Goal: Task Accomplishment & Management: Use online tool/utility

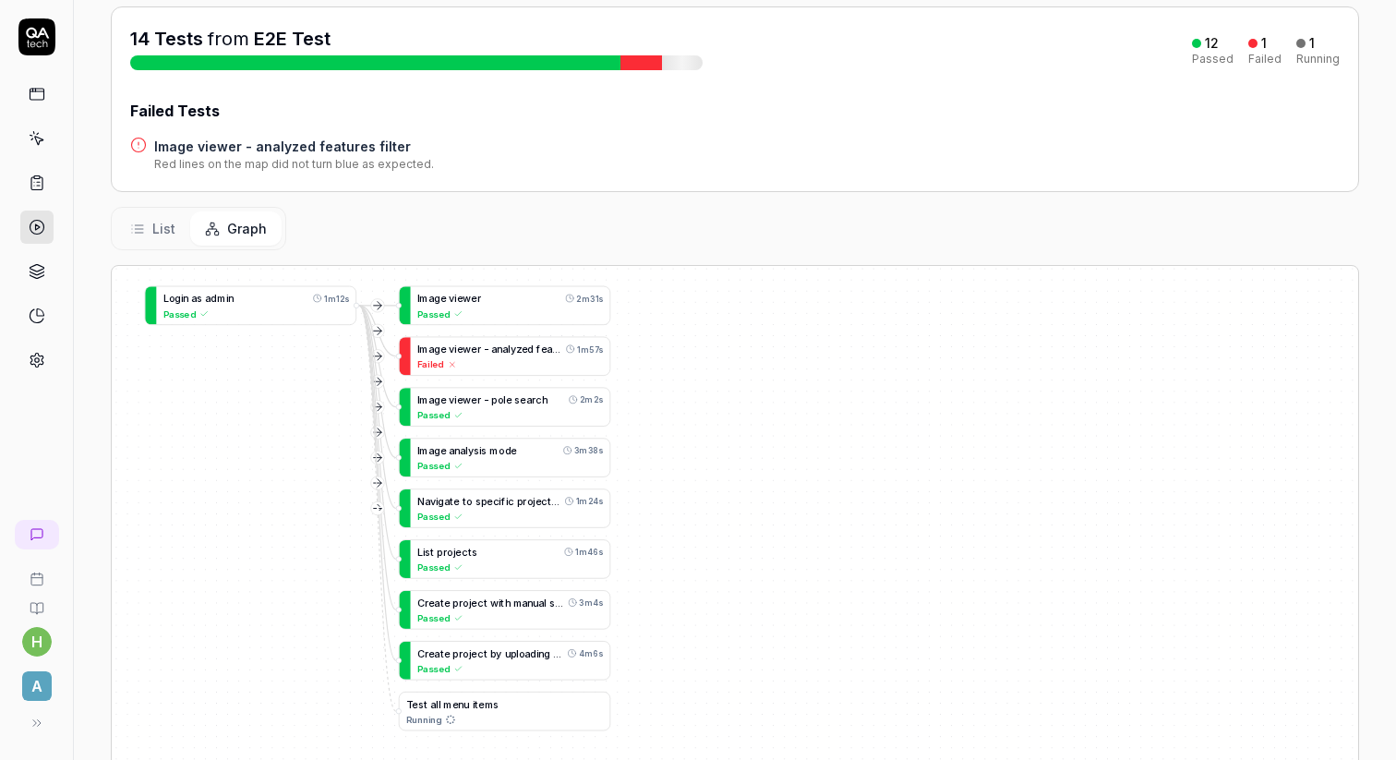
scroll to position [206, 0]
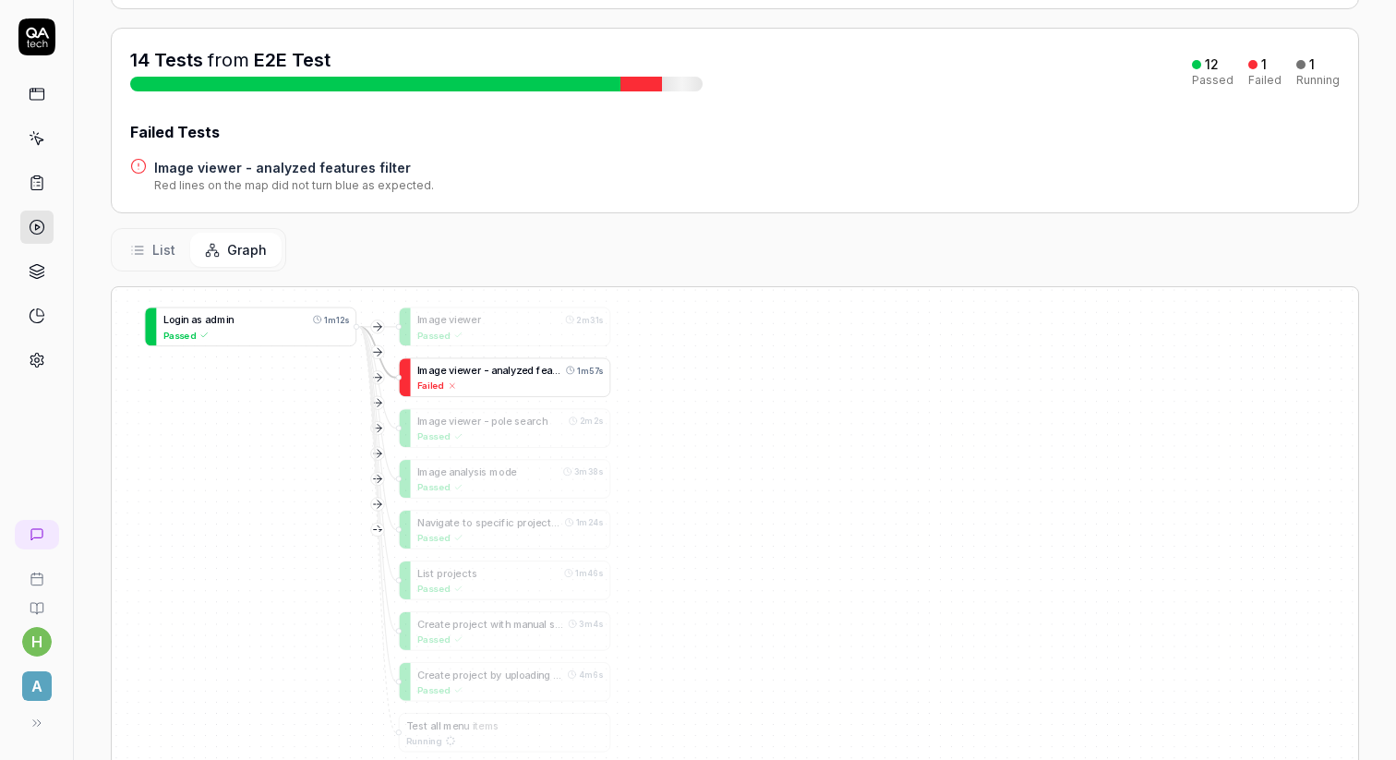
click at [519, 371] on span "z" at bounding box center [519, 371] width 6 height 12
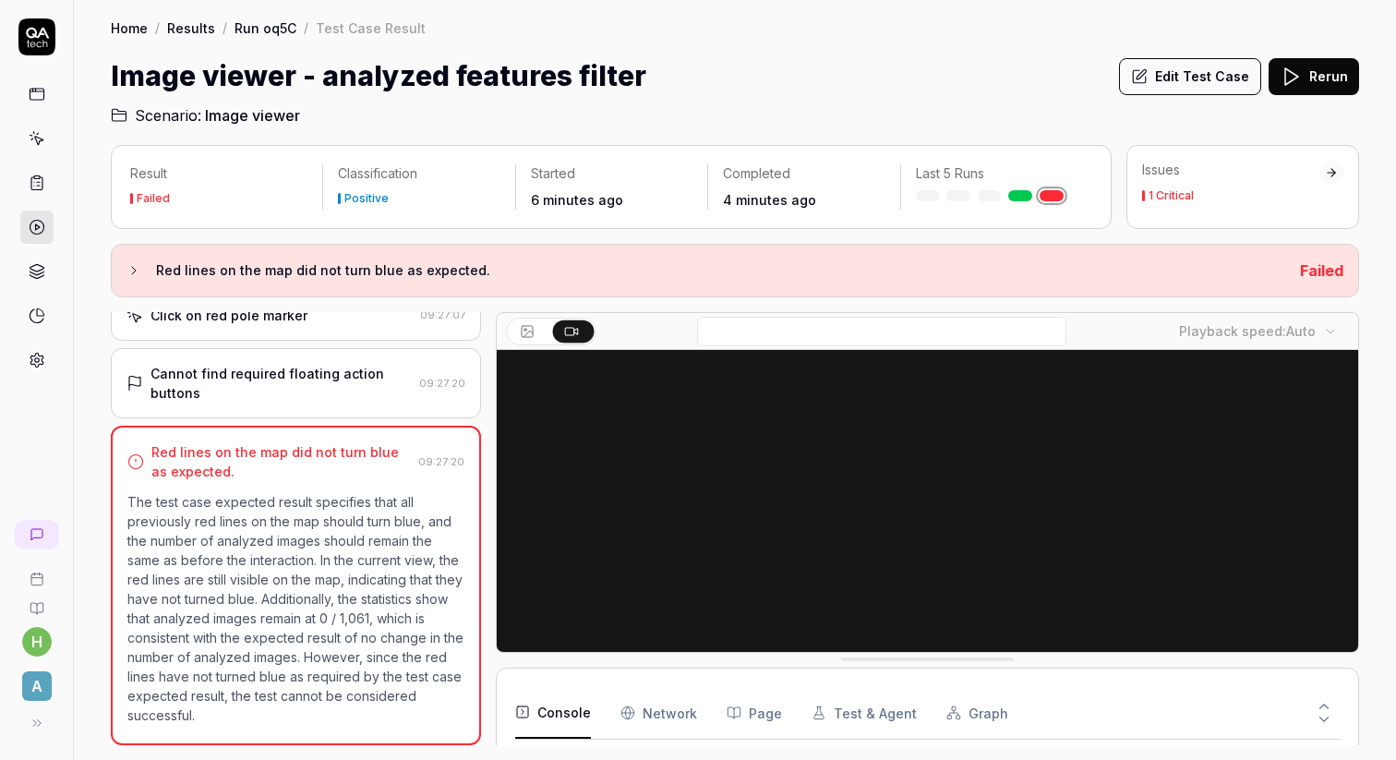
scroll to position [218, 0]
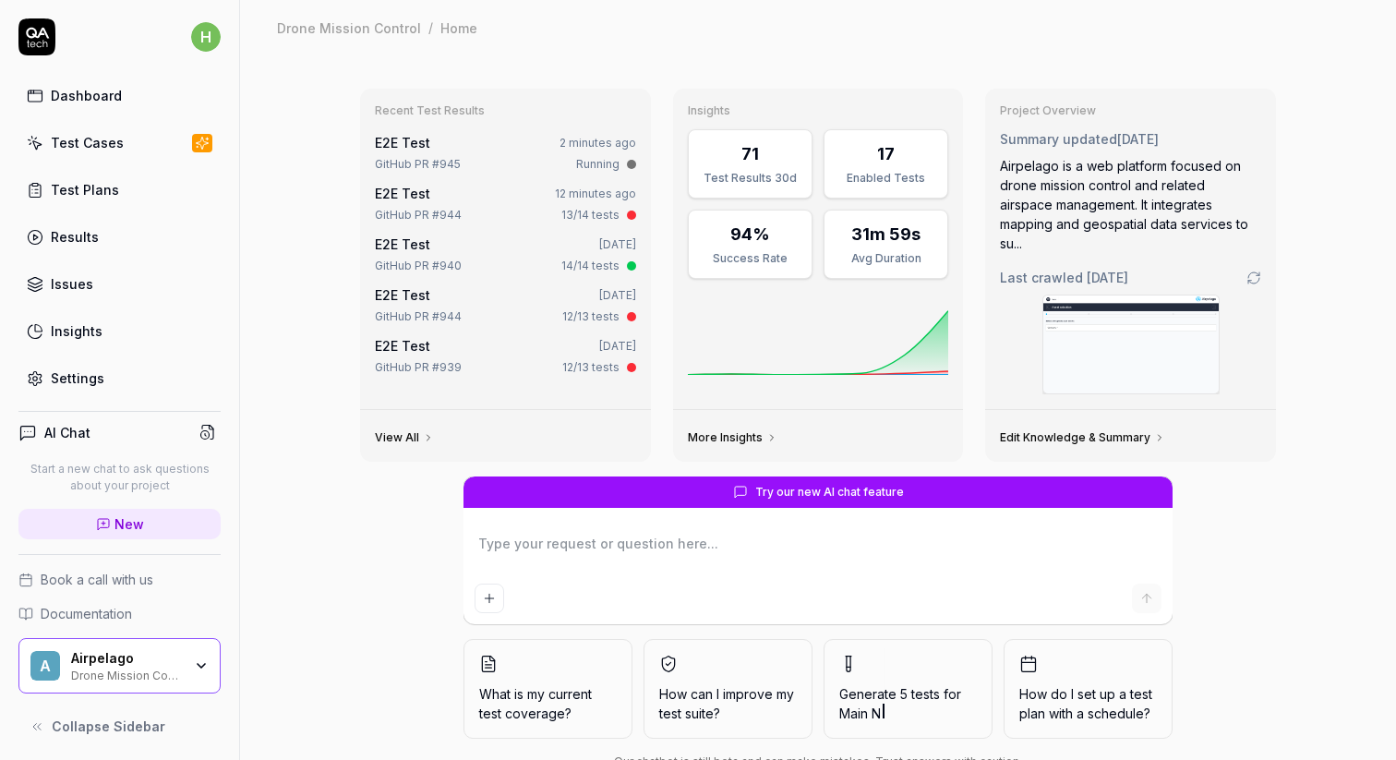
click at [110, 195] on div "Test Plans" at bounding box center [85, 189] width 68 height 19
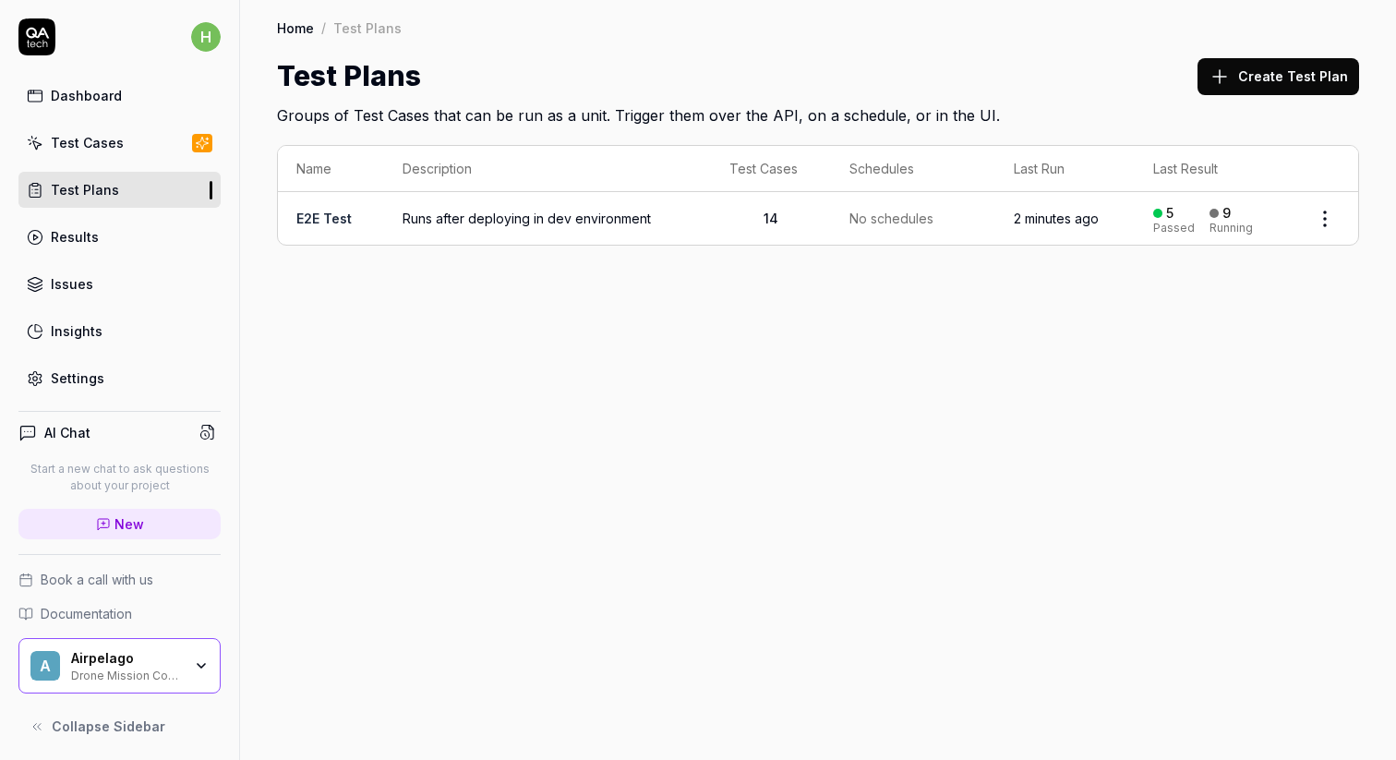
click at [333, 212] on link "E2E Test" at bounding box center [323, 219] width 55 height 16
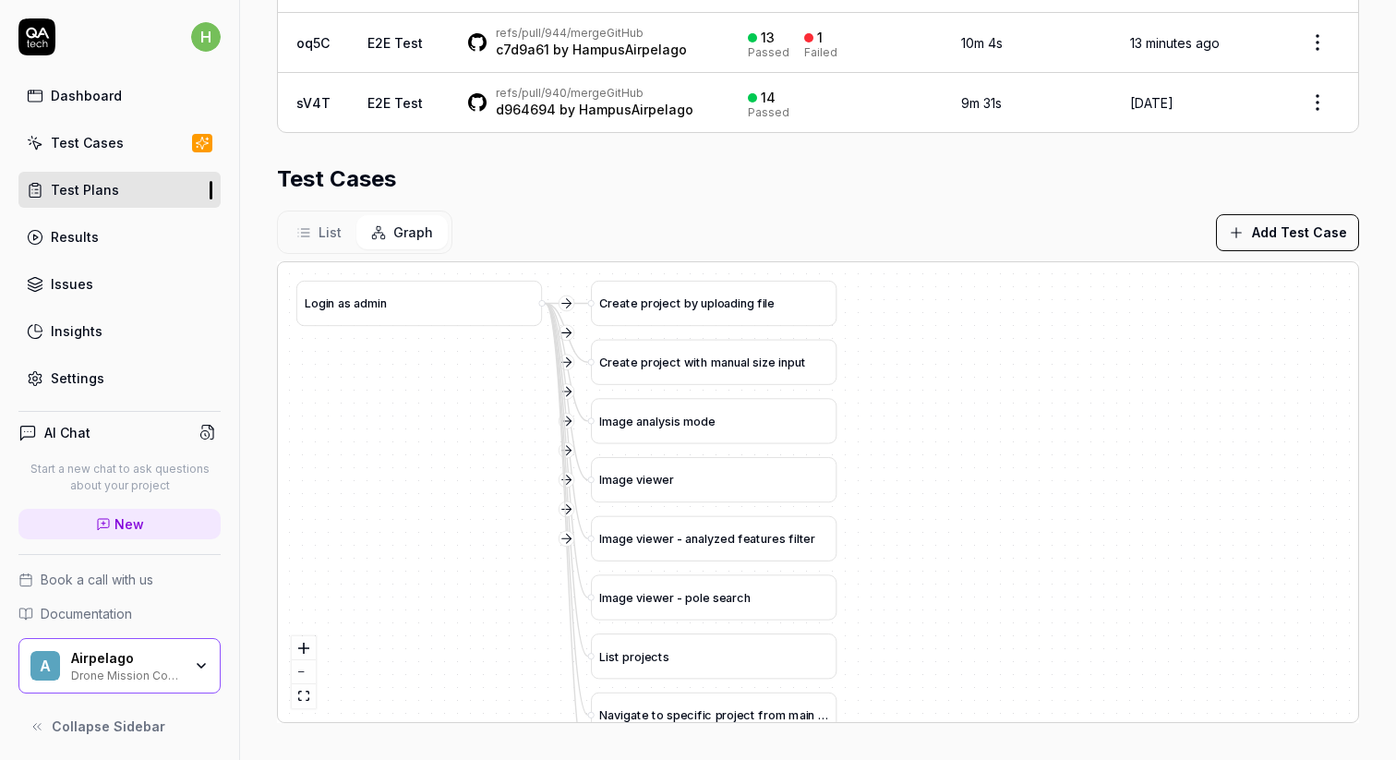
scroll to position [520, 0]
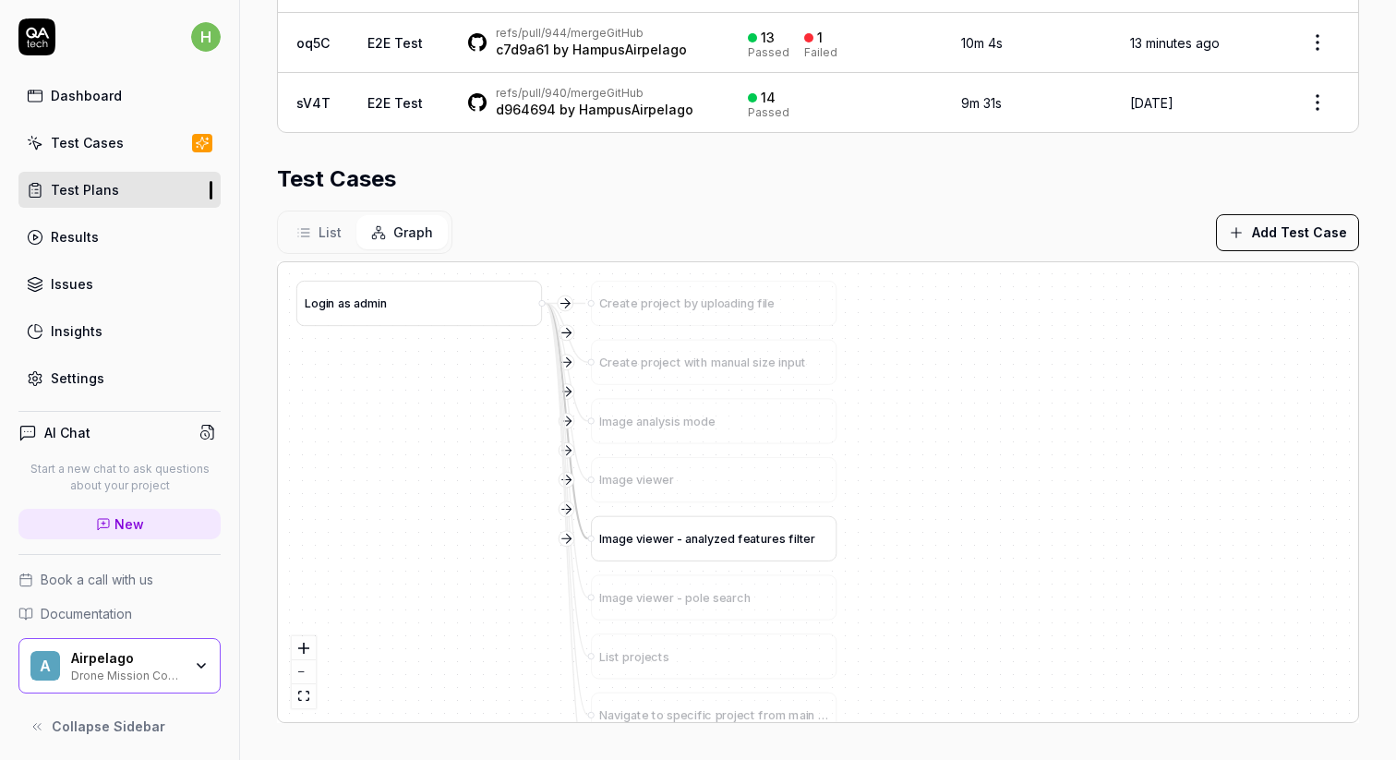
click at [797, 539] on span "l" at bounding box center [798, 539] width 3 height 14
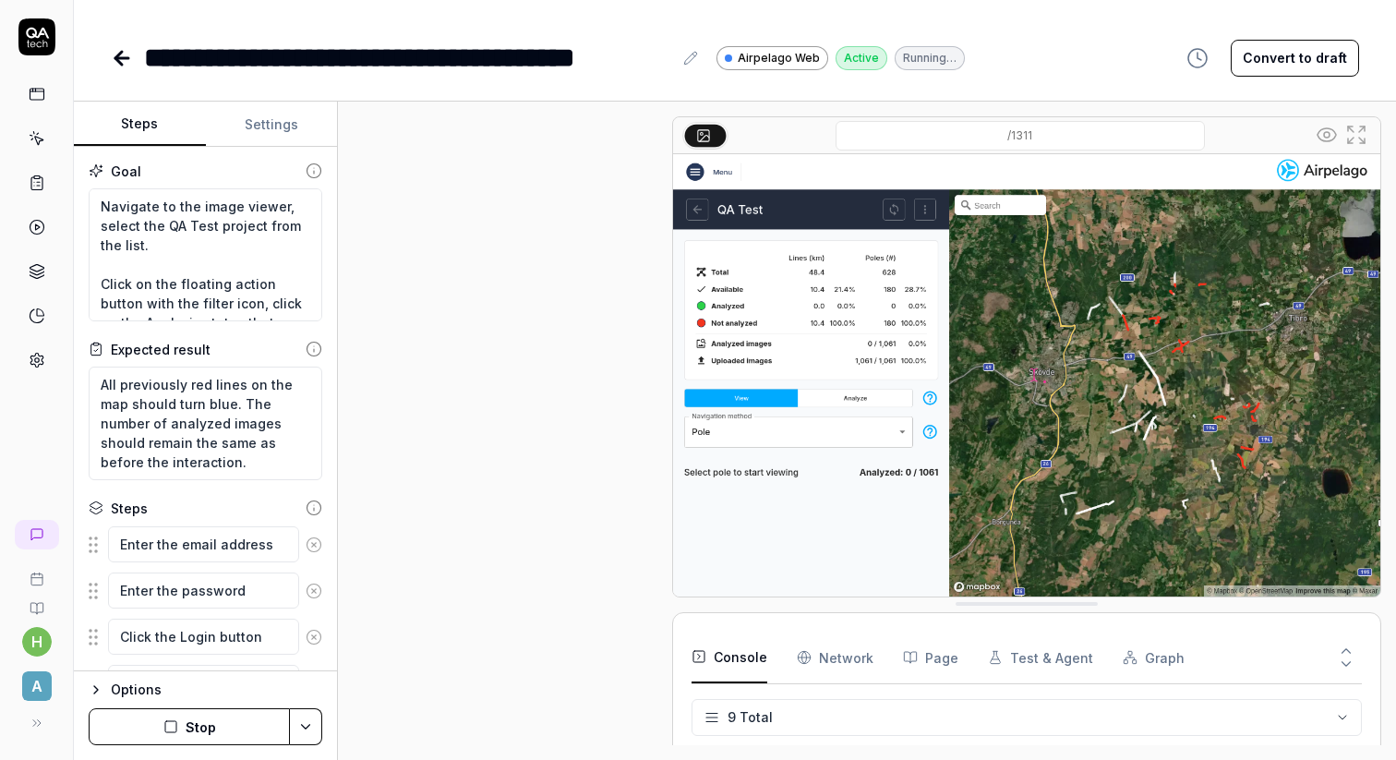
scroll to position [323, 0]
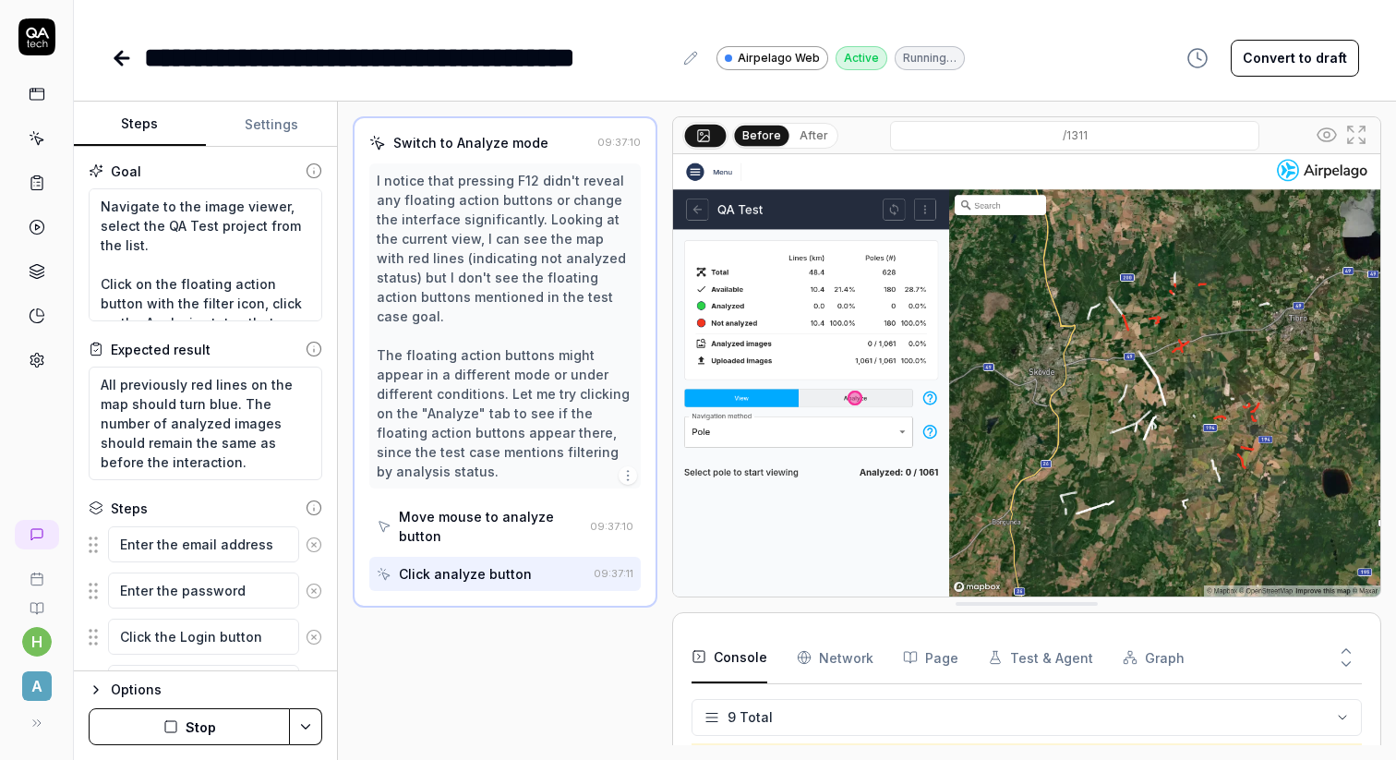
click at [1126, 62] on div "**********" at bounding box center [735, 58] width 1248 height 42
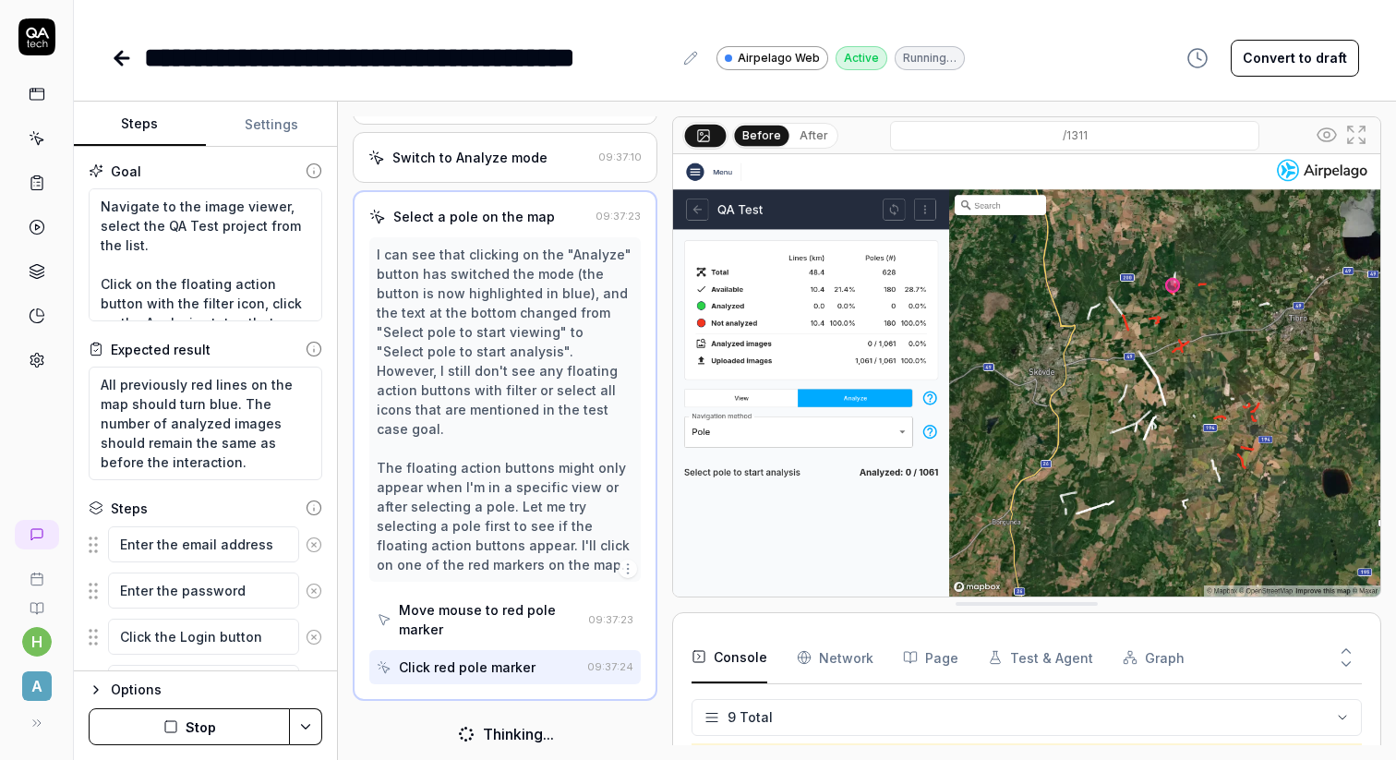
scroll to position [451, 0]
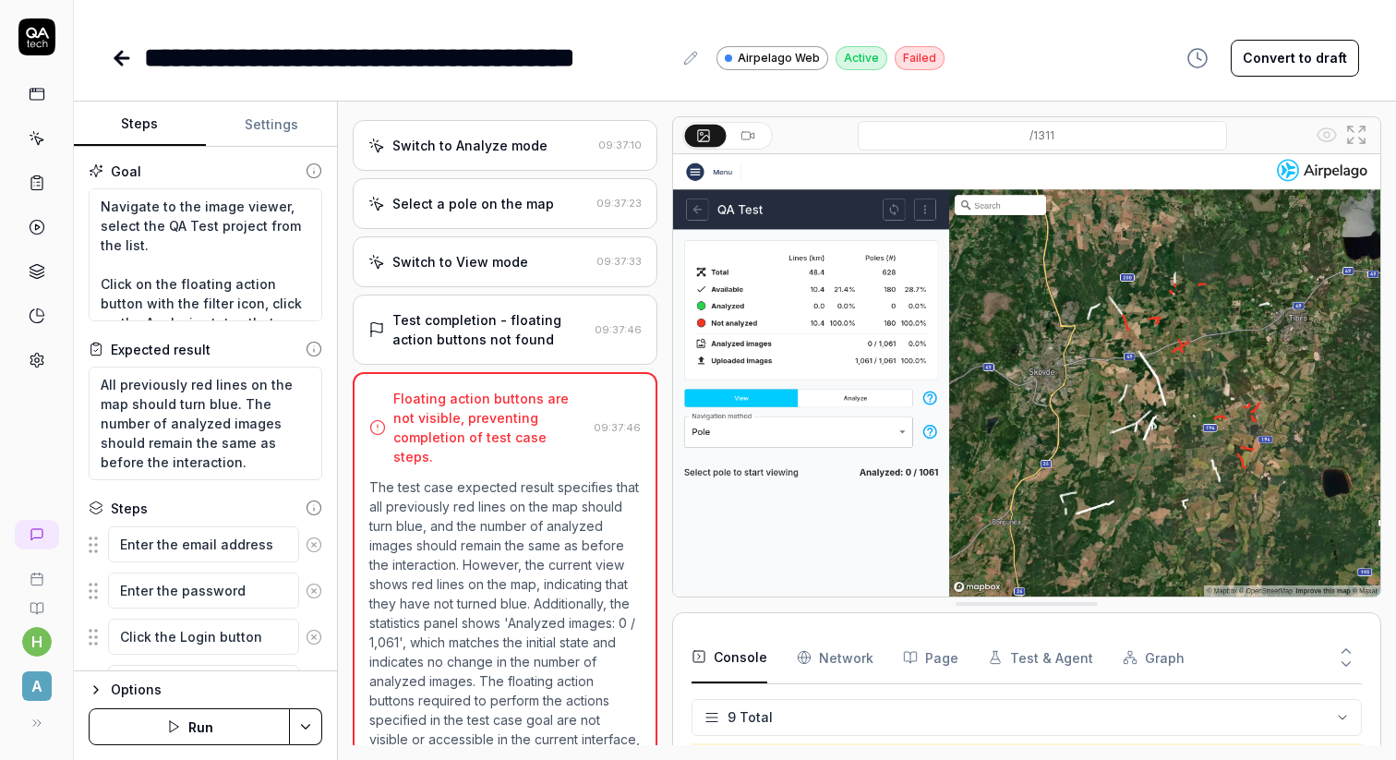
click at [1007, 61] on div "**********" at bounding box center [735, 58] width 1248 height 42
click at [1330, 64] on button "Convert to draft" at bounding box center [1295, 58] width 128 height 37
type textarea "*"
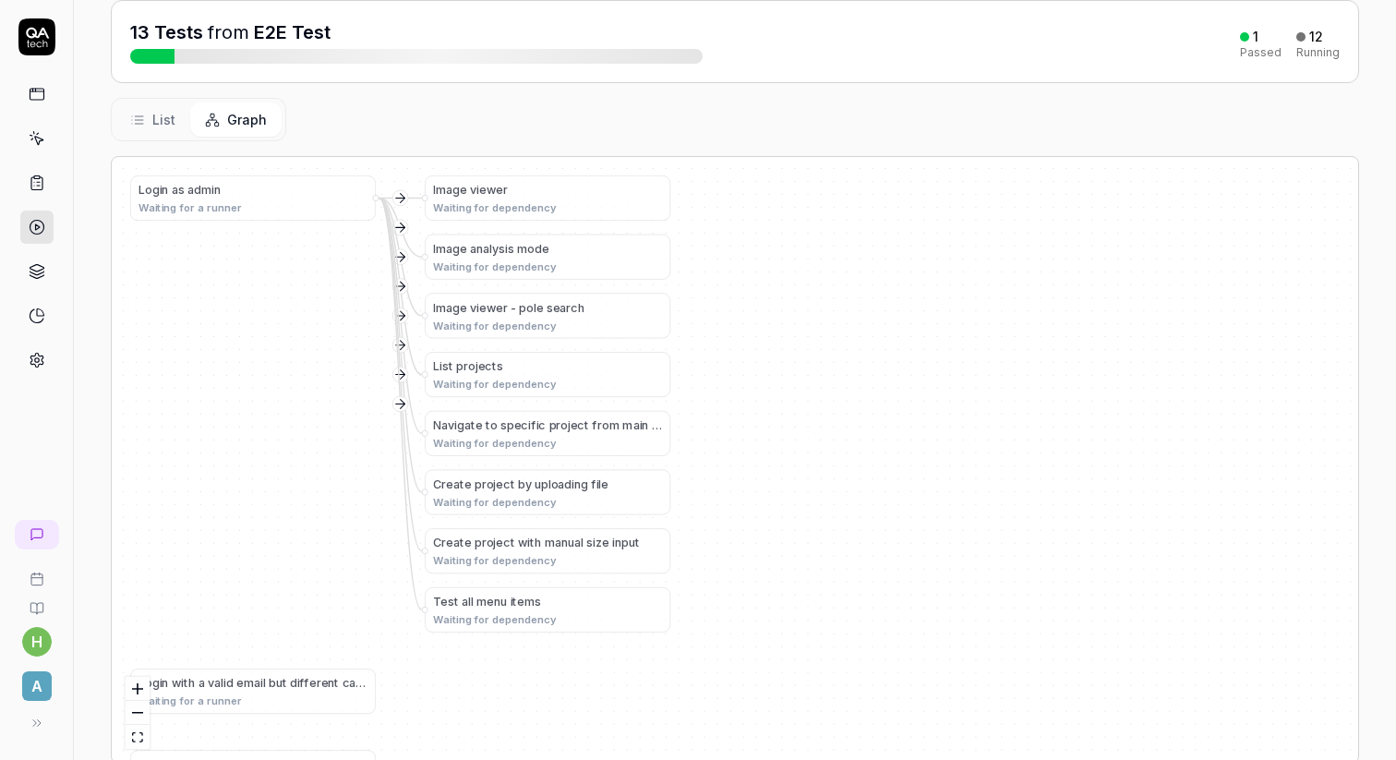
scroll to position [235, 0]
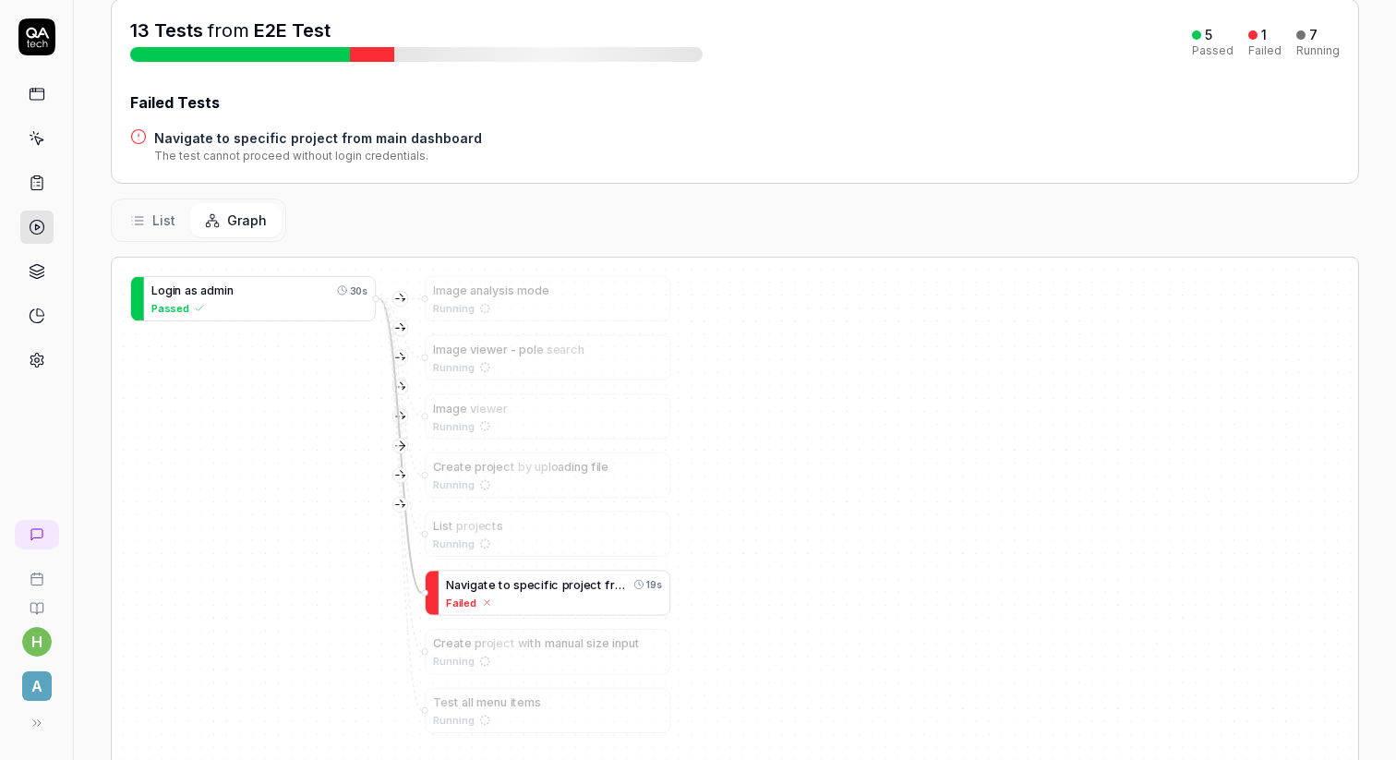
click at [549, 585] on span "i" at bounding box center [550, 585] width 3 height 14
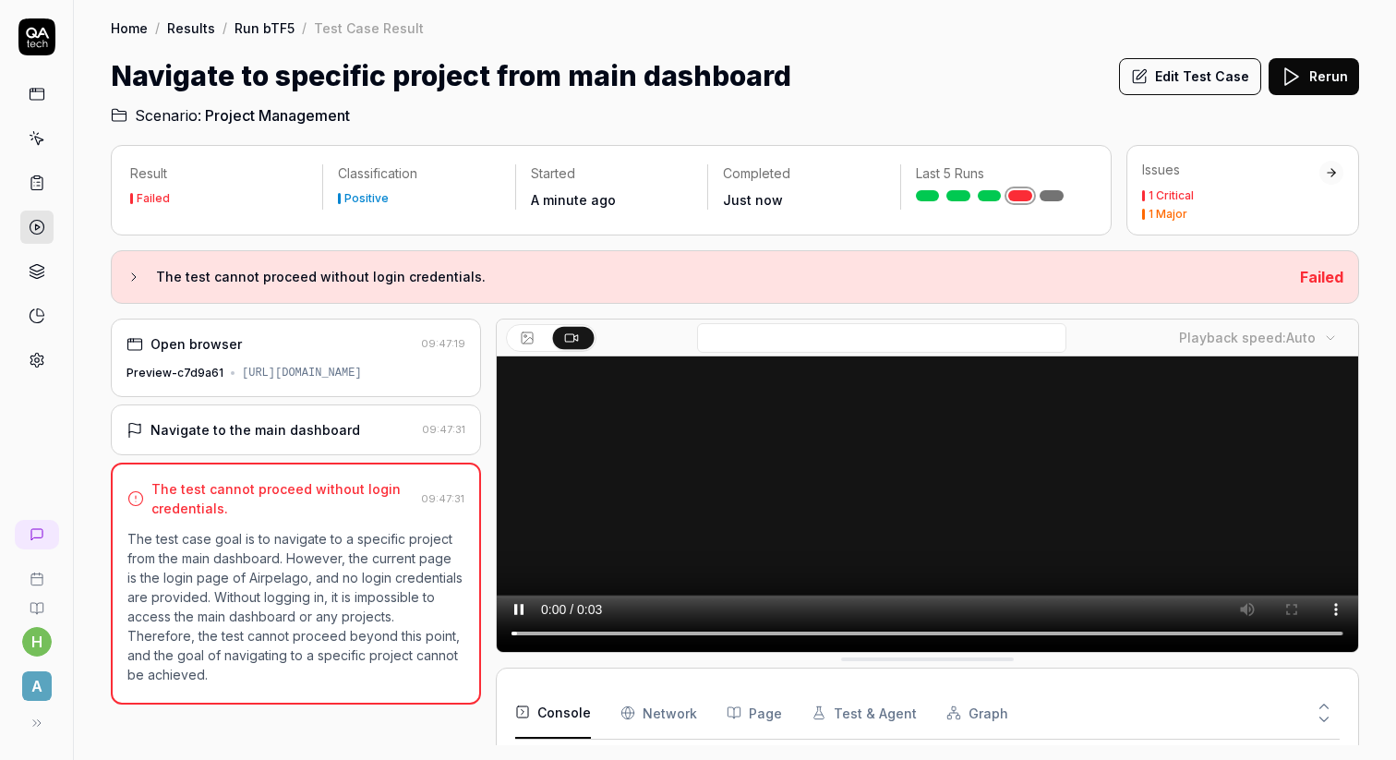
scroll to position [194, 0]
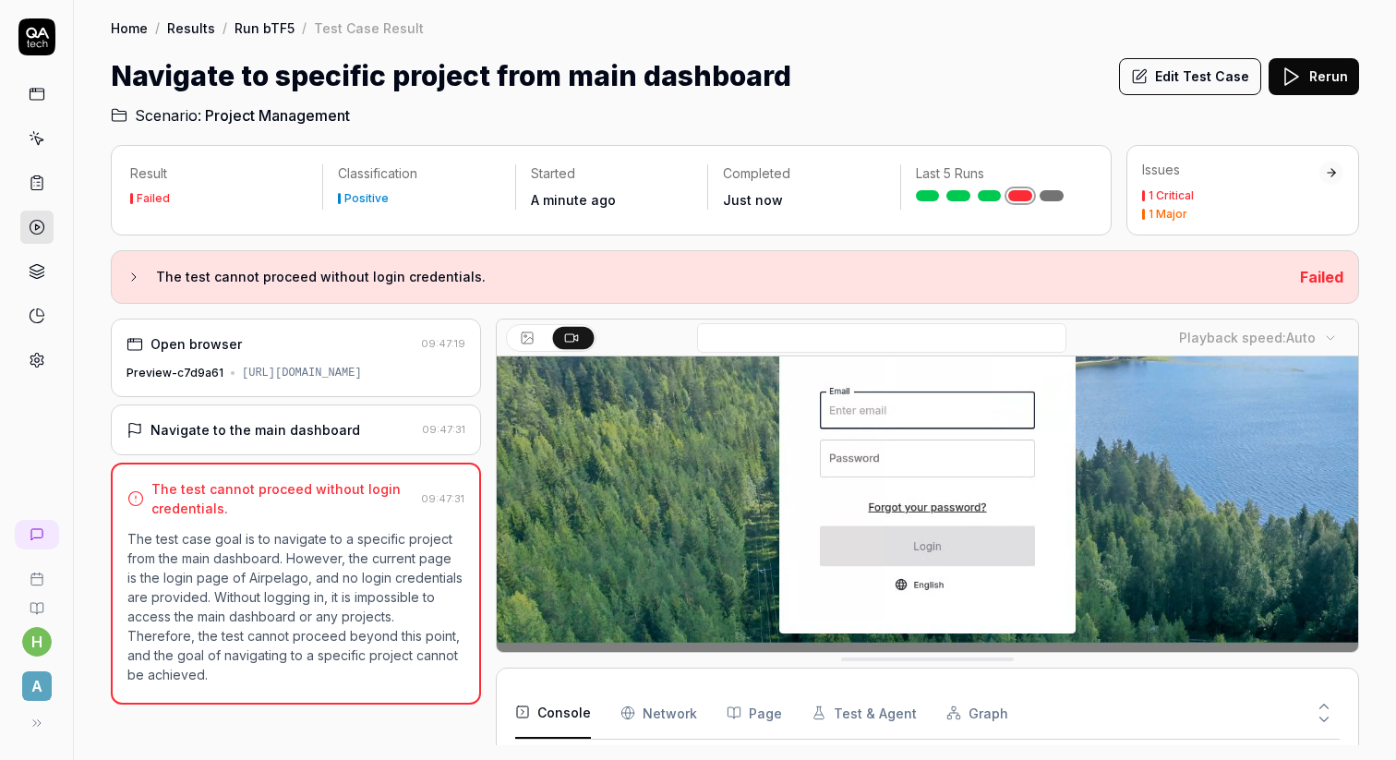
click at [680, 525] on video at bounding box center [927, 431] width 861 height 538
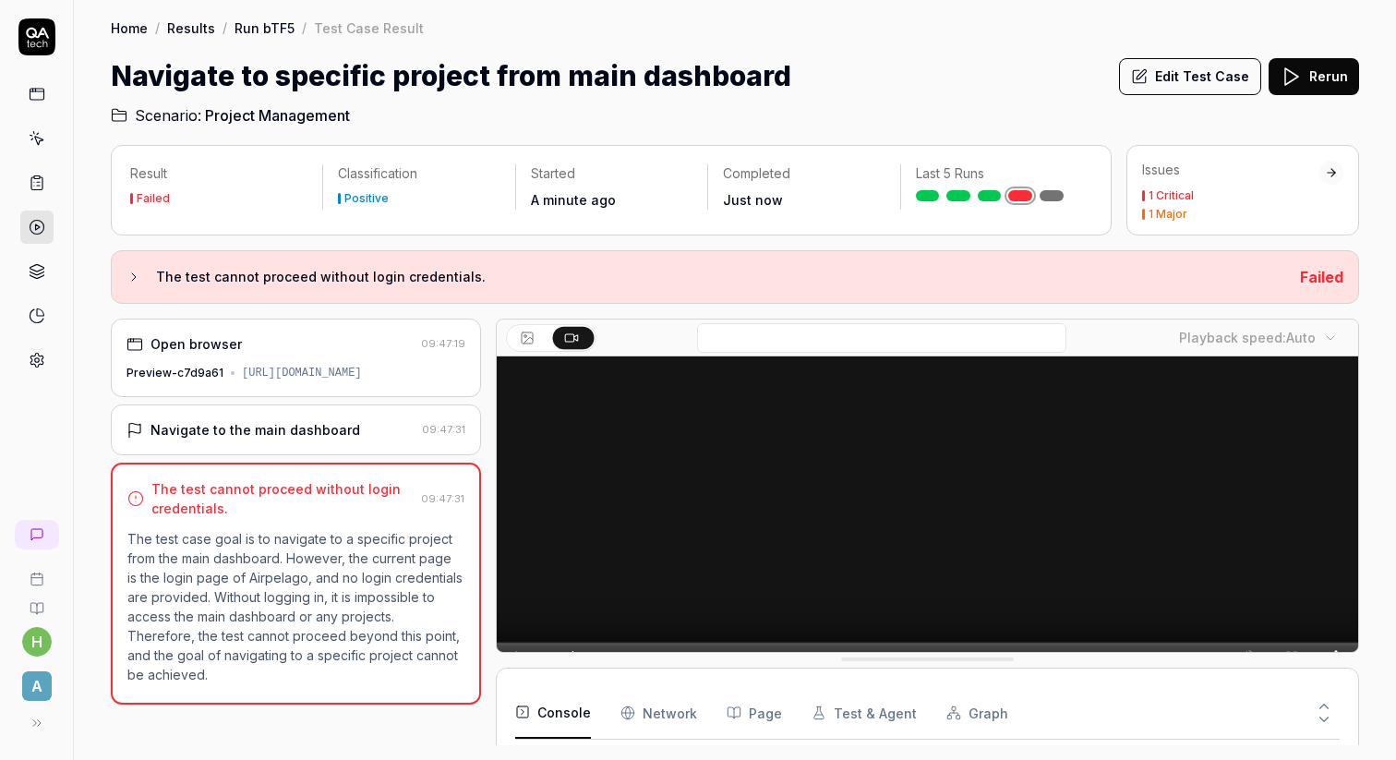
click at [365, 439] on div "Navigate to the main dashboard" at bounding box center [270, 429] width 288 height 19
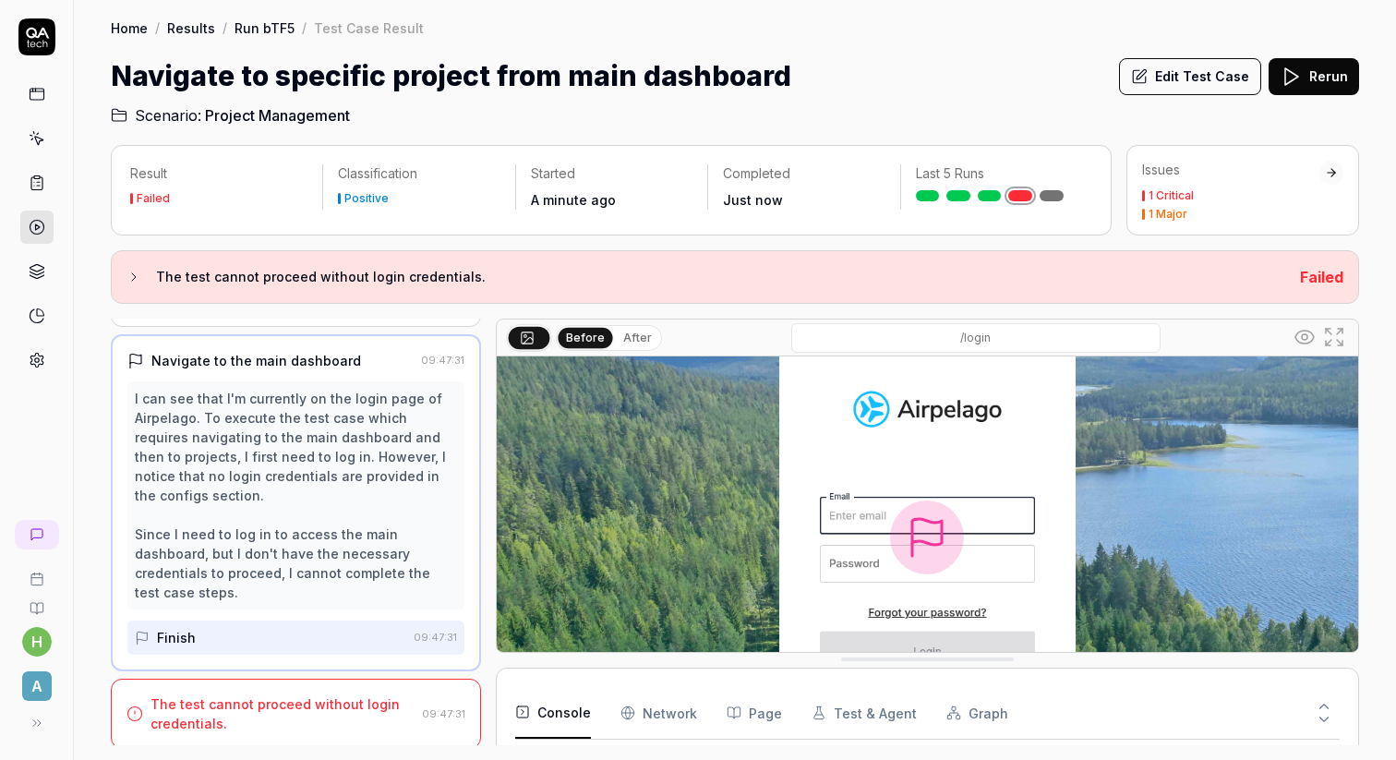
scroll to position [0, 0]
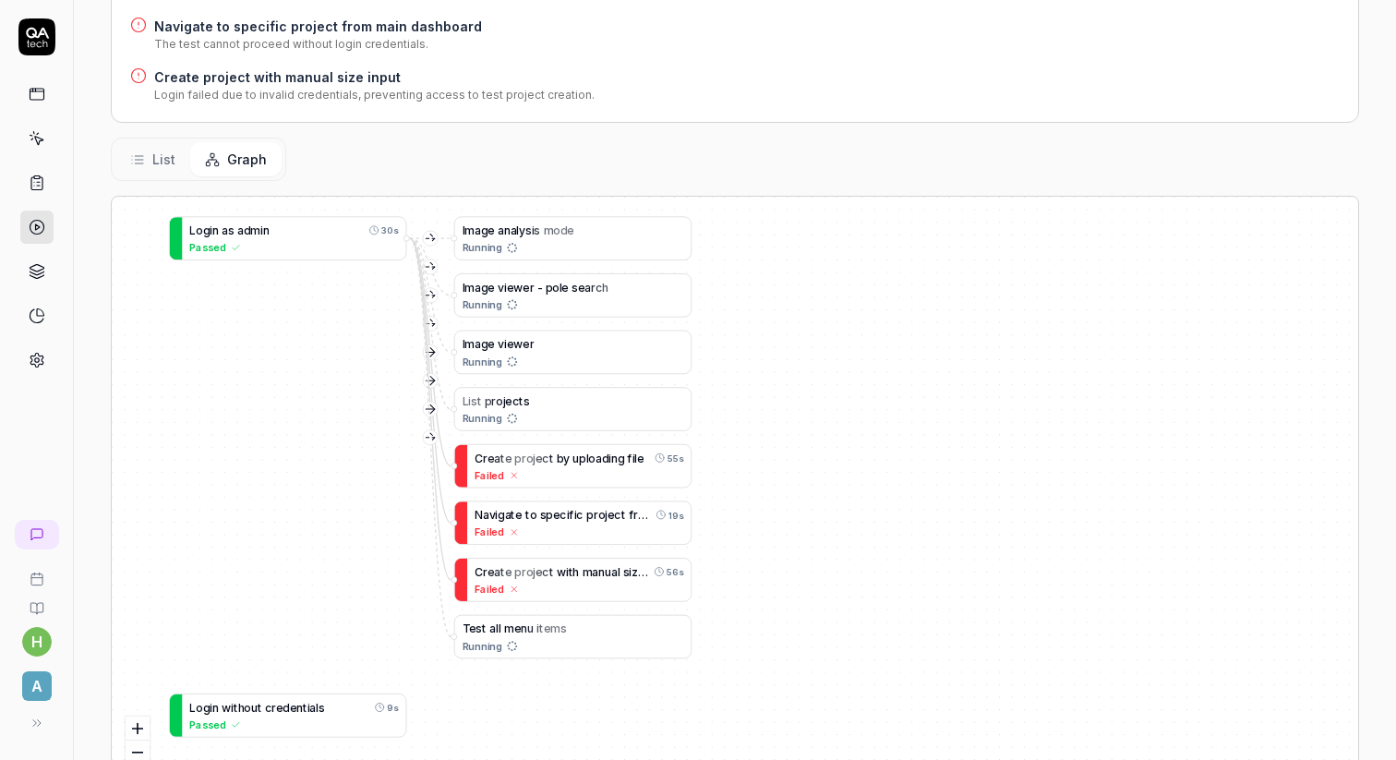
scroll to position [476, 0]
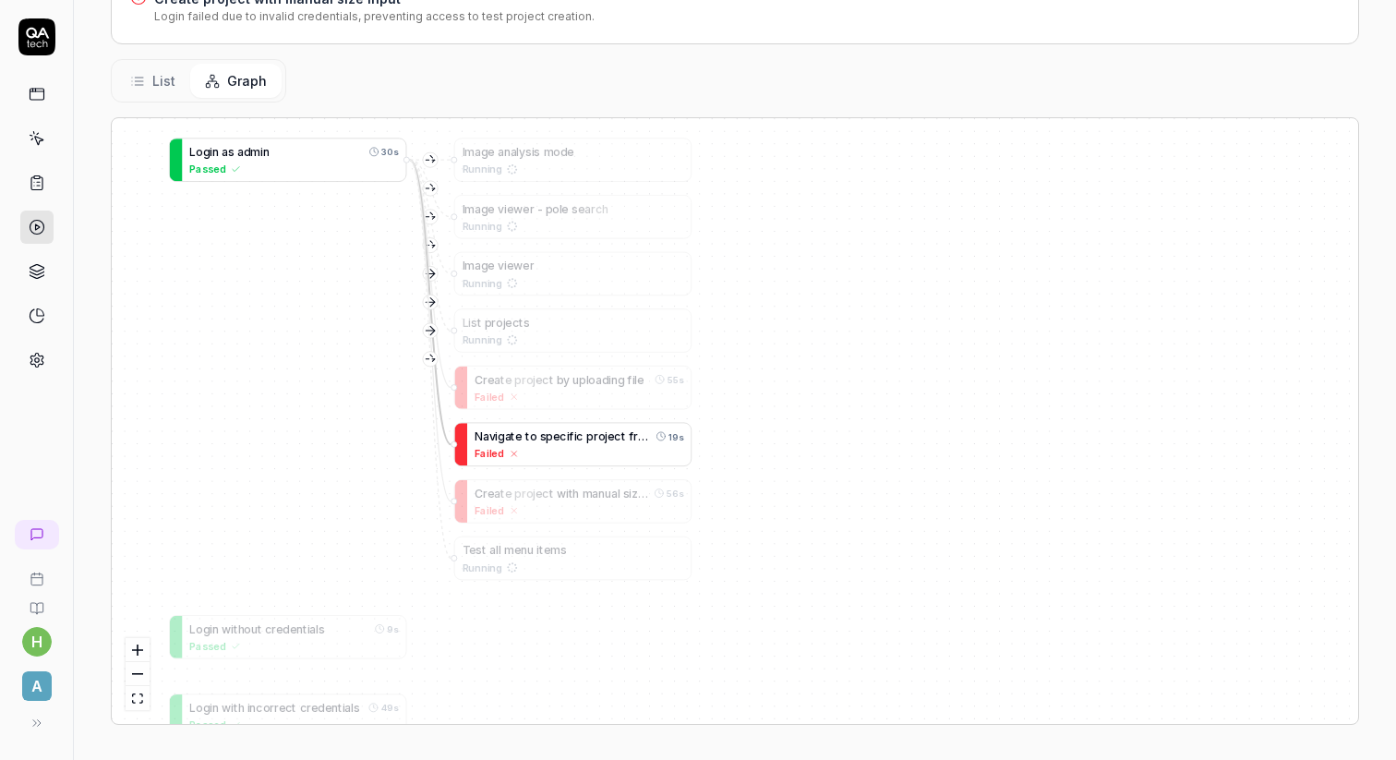
click at [585, 440] on div "N a v i g a t e t o s p e c i f i c p r o j e c t f r o m m a i n d a s h b o a…" at bounding box center [563, 435] width 176 height 17
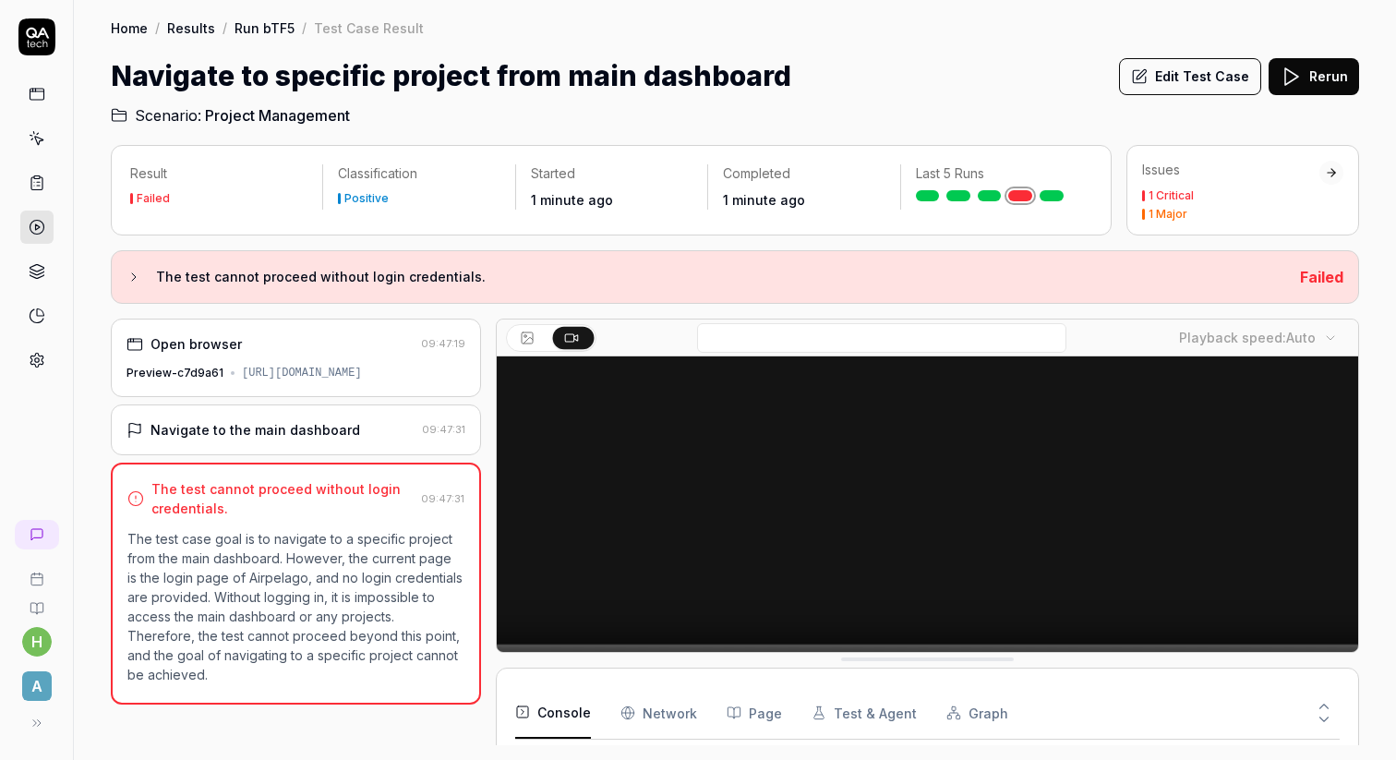
scroll to position [242, 0]
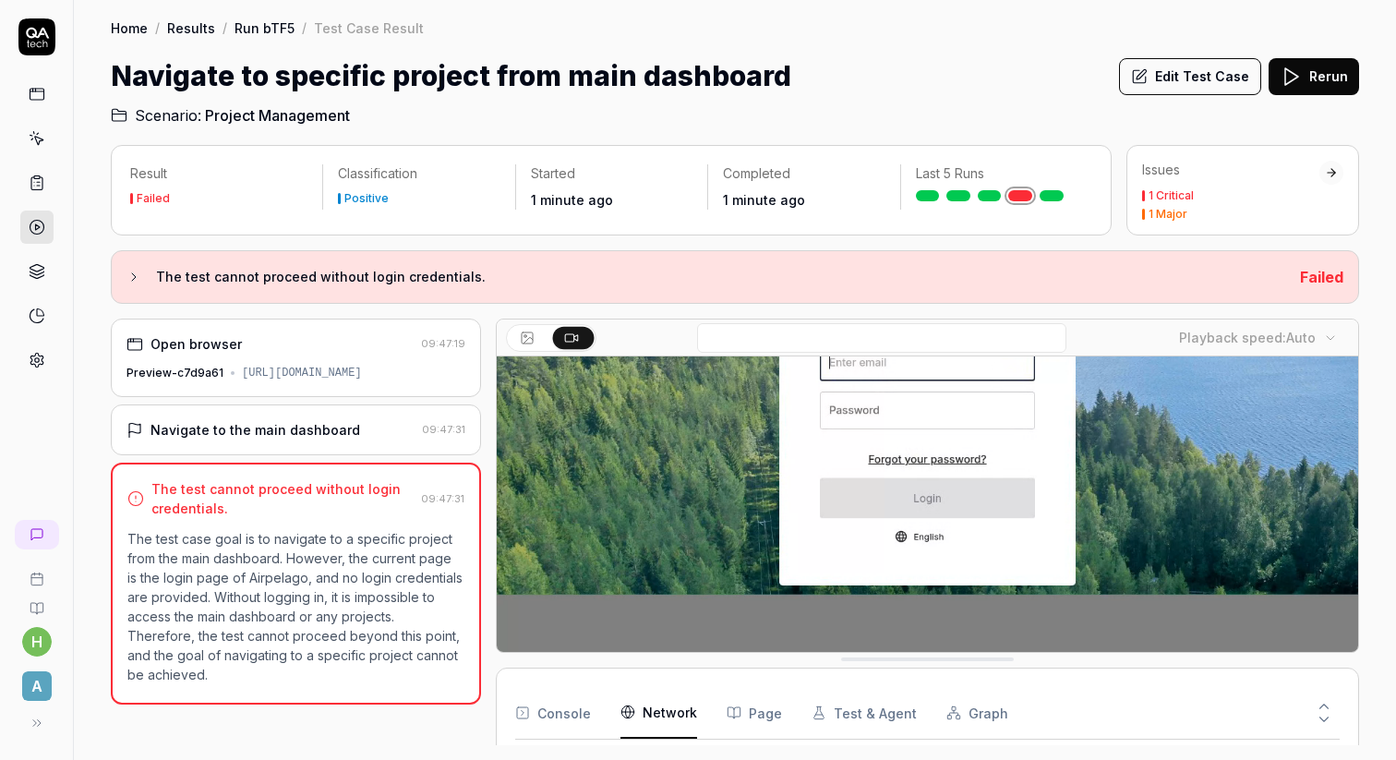
click at [664, 713] on Requests "Network" at bounding box center [658, 713] width 77 height 52
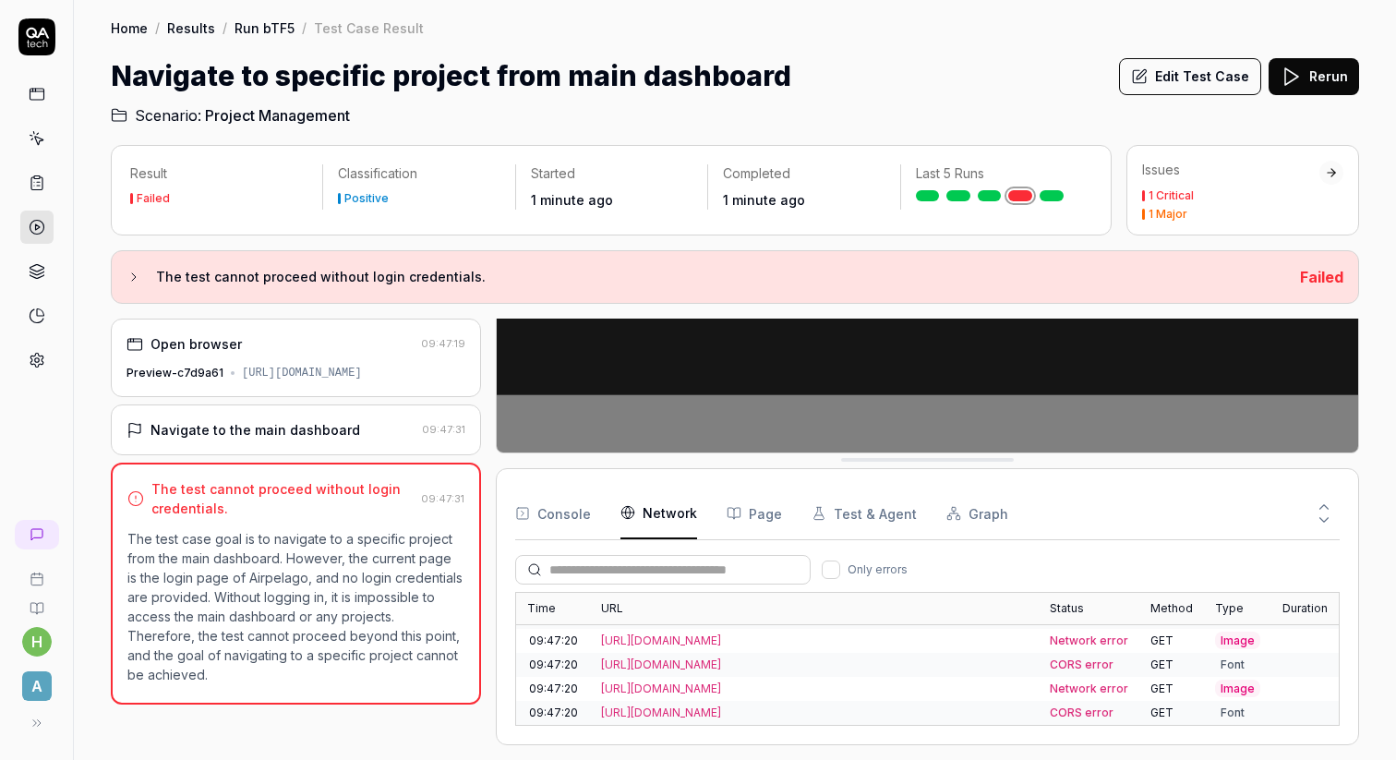
scroll to position [0, 0]
click at [575, 522] on button "Console" at bounding box center [553, 513] width 76 height 52
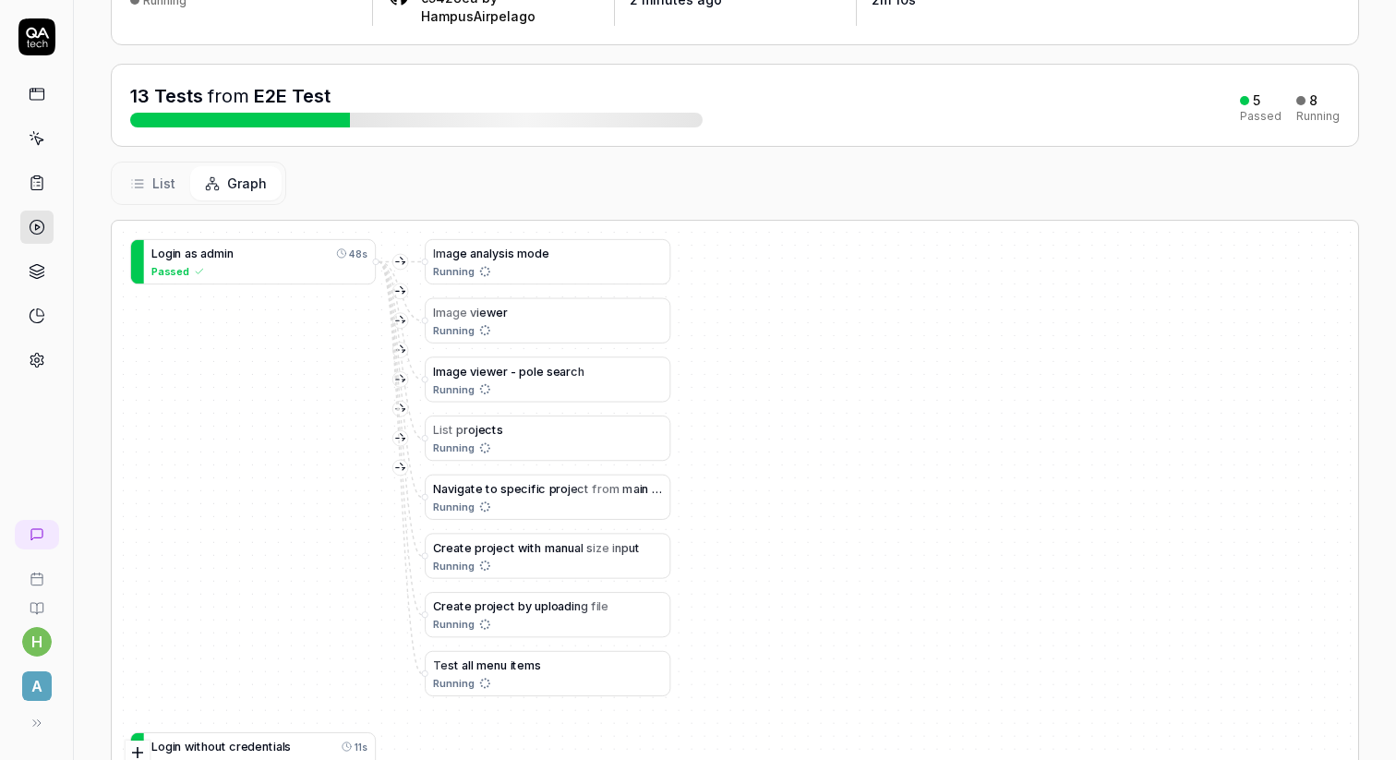
scroll to position [187, 0]
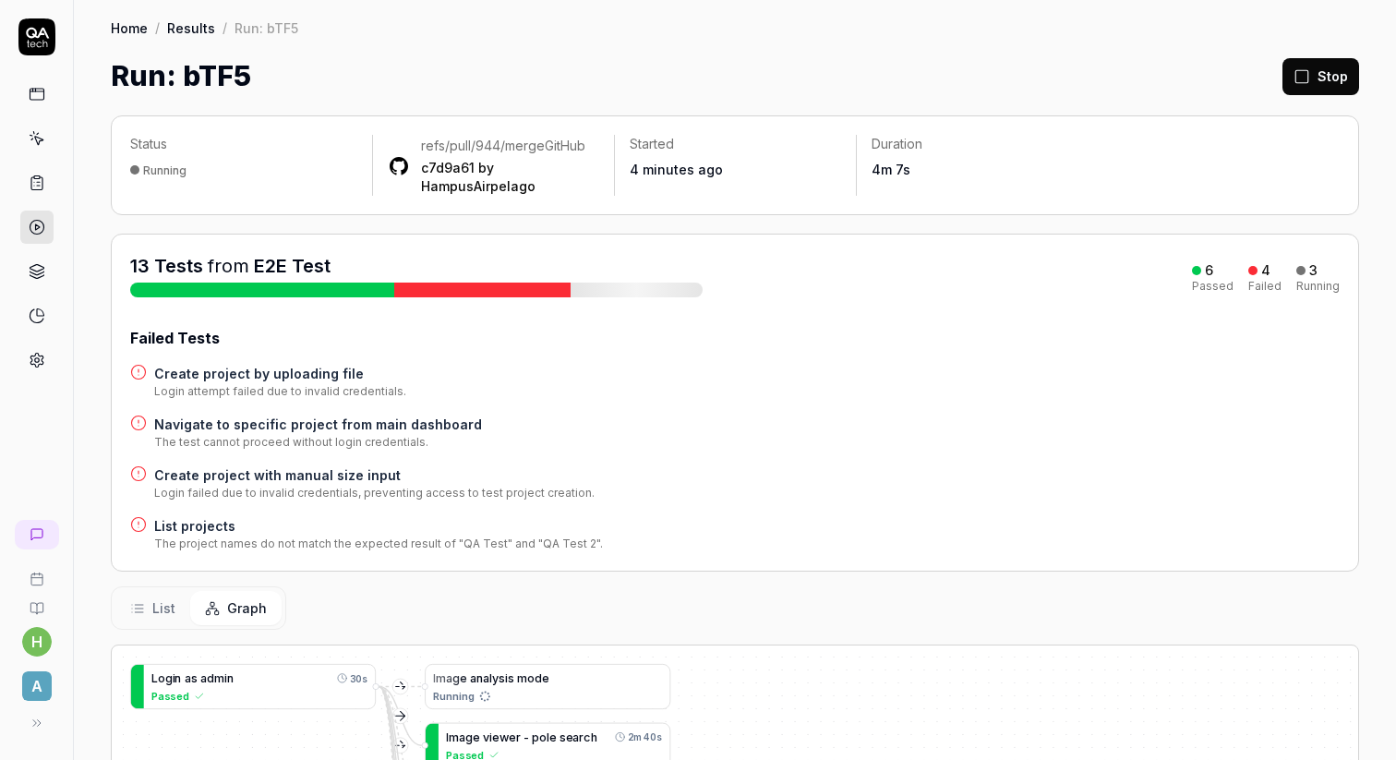
click at [1306, 73] on icon at bounding box center [1302, 76] width 17 height 17
click at [1294, 83] on button "Rerun failed" at bounding box center [1276, 76] width 102 height 37
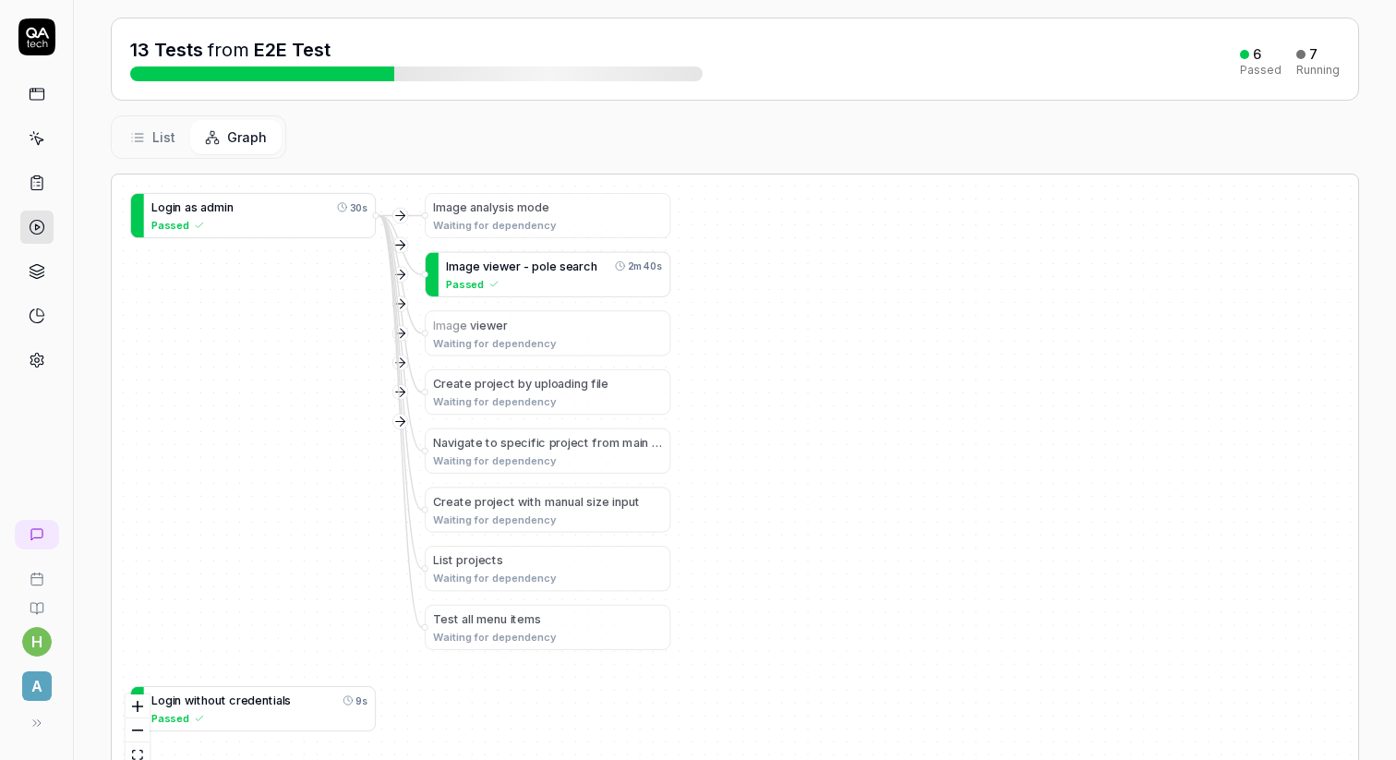
scroll to position [272, 0]
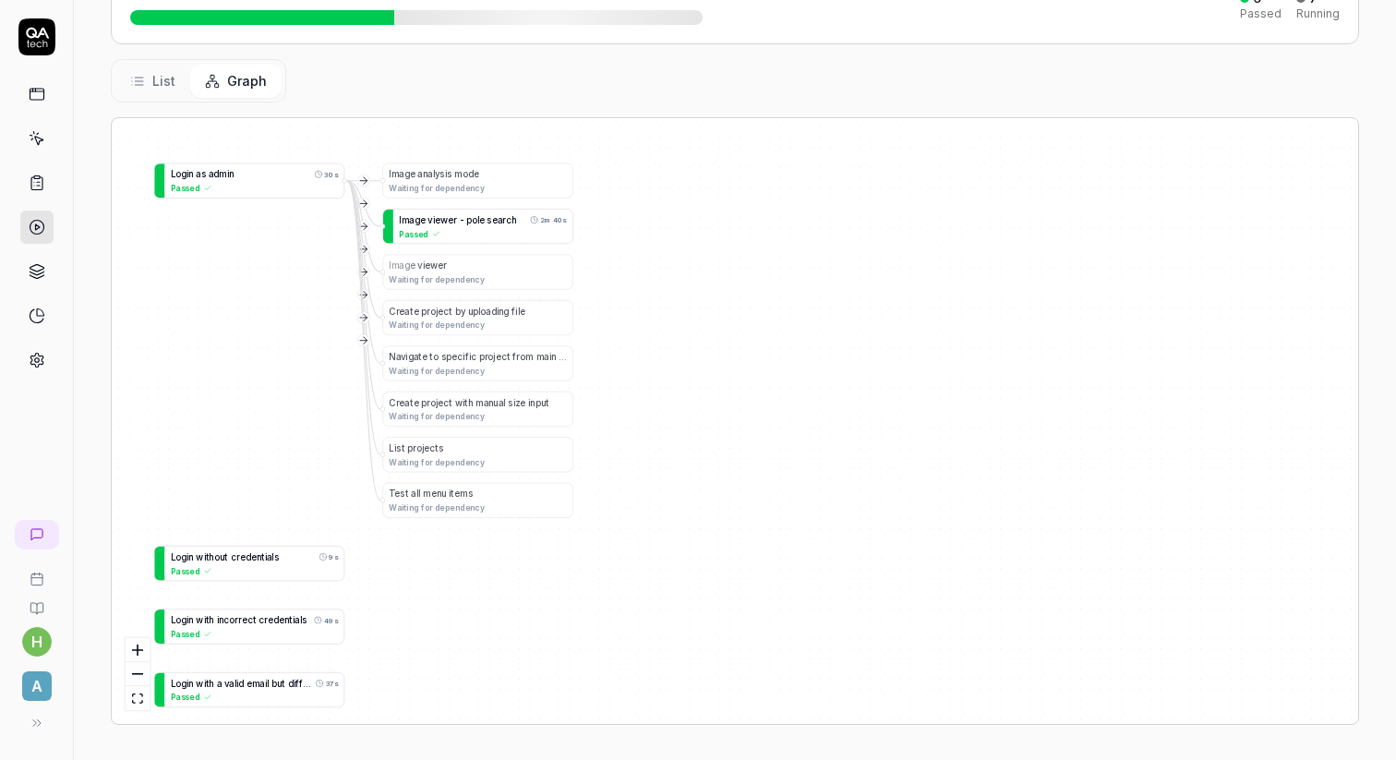
drag, startPoint x: 615, startPoint y: 598, endPoint x: 529, endPoint y: 520, distance: 116.3
click at [530, 520] on div "L o g i n w i t h o u t c r e d e n t i a l s 9s Passed L o g i n w i t h i n c…" at bounding box center [735, 421] width 1246 height 606
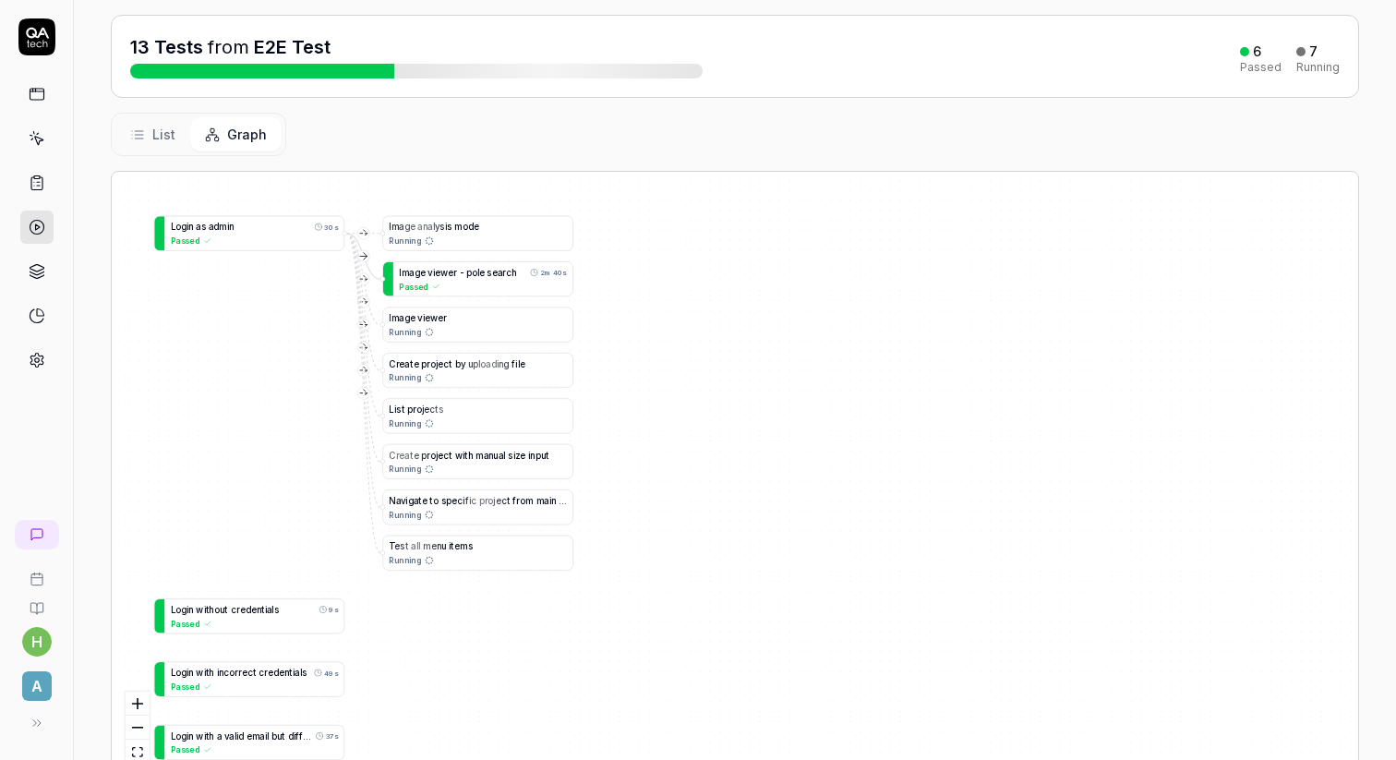
scroll to position [216, 0]
